Goal: Task Accomplishment & Management: Manage account settings

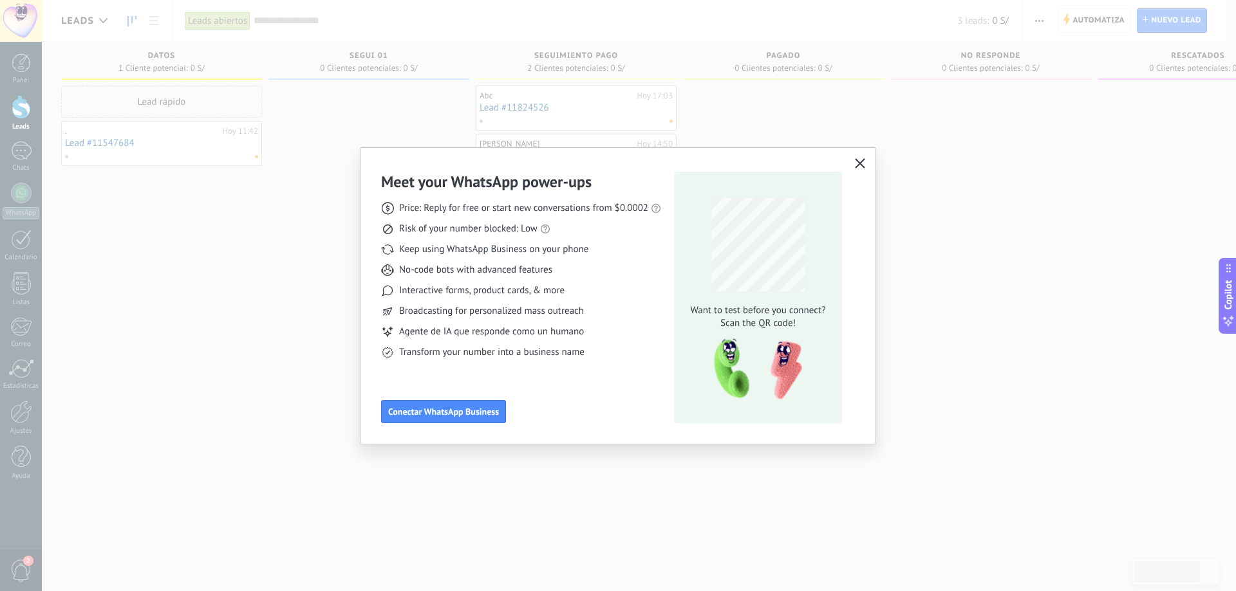
click at [862, 165] on icon "button" at bounding box center [860, 163] width 10 height 10
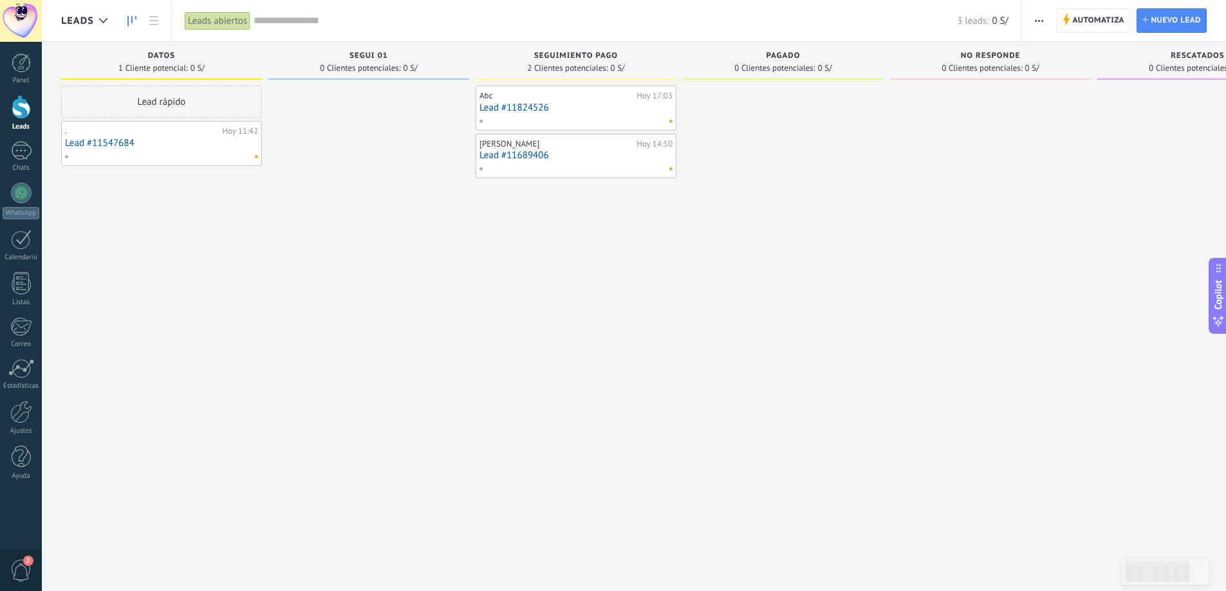
click at [13, 109] on div at bounding box center [21, 107] width 19 height 24
